Goal: Task Accomplishment & Management: Manage account settings

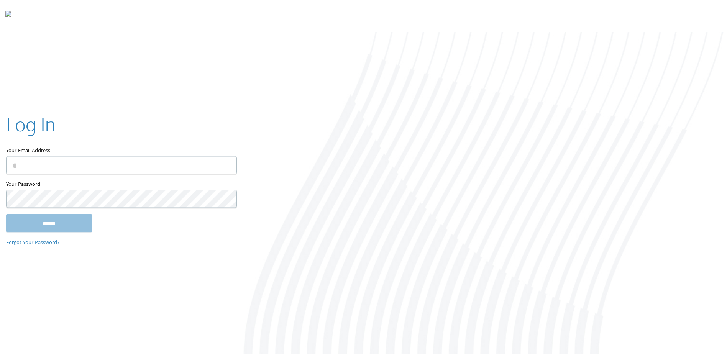
type input "**********"
click at [6, 214] on input "******" at bounding box center [49, 223] width 86 height 18
